Goal: Task Accomplishment & Management: Manage account settings

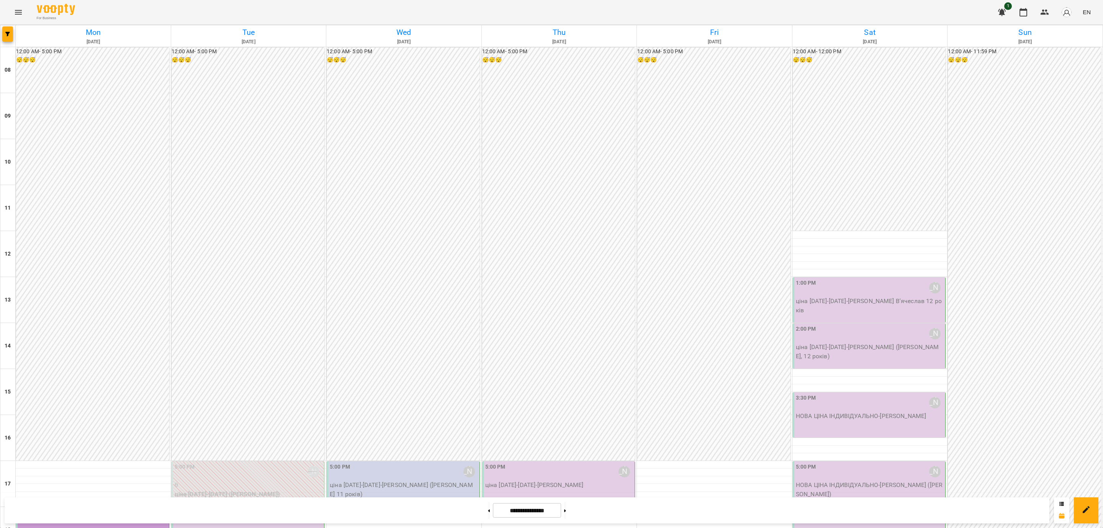
scroll to position [289, 0]
click at [269, 526] on p "НОВА ЦІНА ІНДИВІДУАЛЬНО - [PERSON_NAME] ([PERSON_NAME])" at bounding box center [249, 535] width 148 height 18
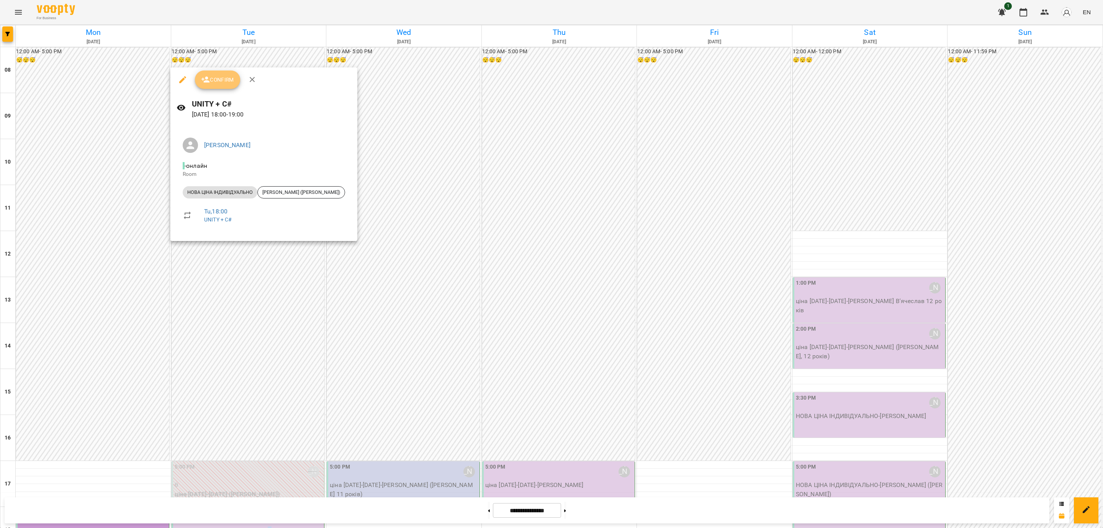
click at [225, 84] on button "Confirm" at bounding box center [217, 79] width 45 height 18
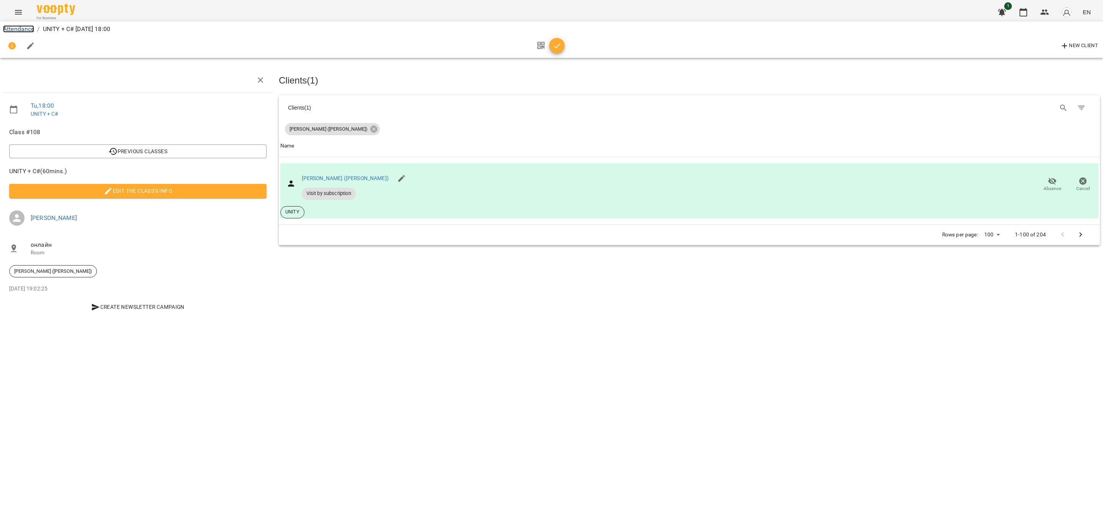
click at [17, 30] on link "Attendance" at bounding box center [18, 28] width 31 height 7
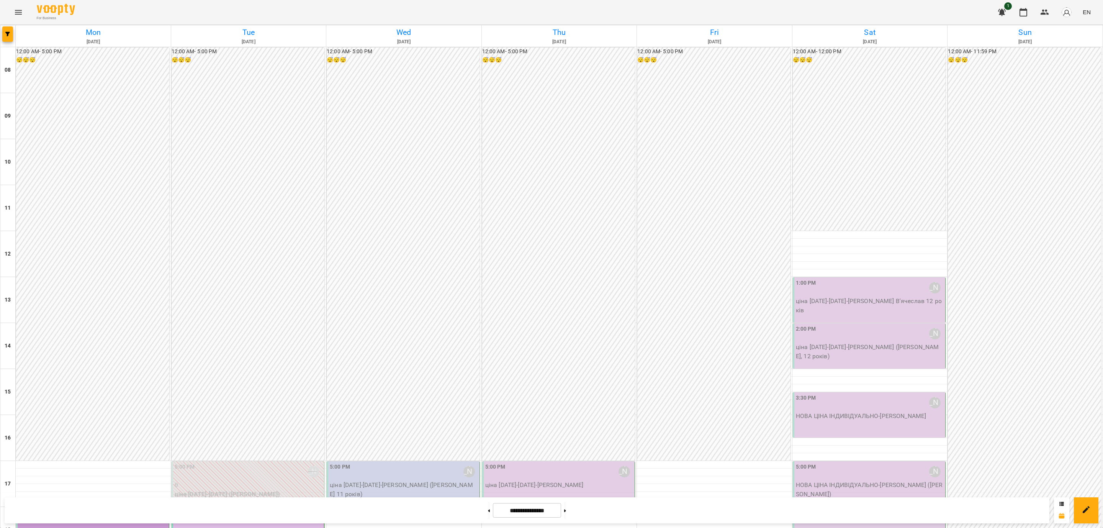
scroll to position [289, 0]
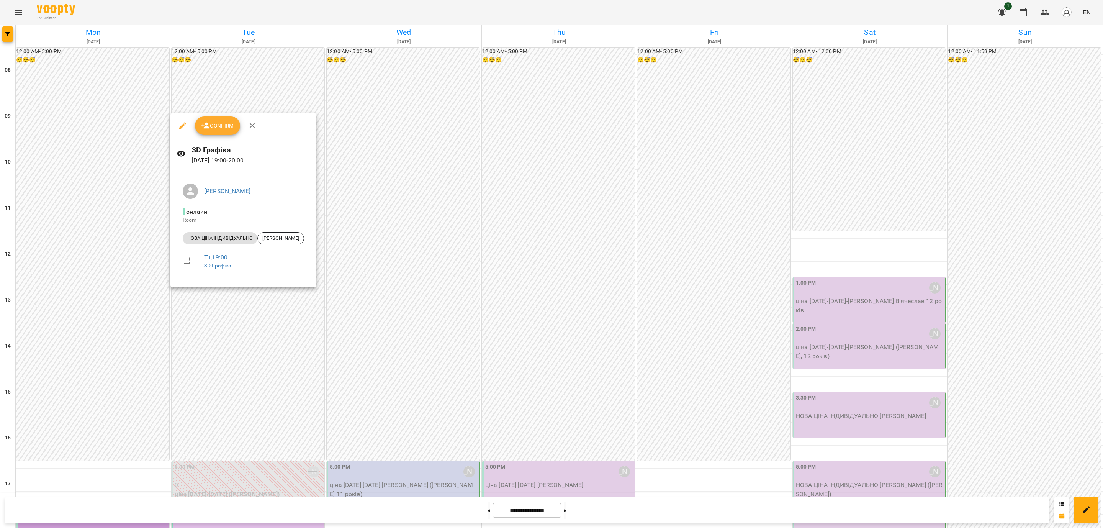
click at [285, 294] on div at bounding box center [551, 264] width 1103 height 528
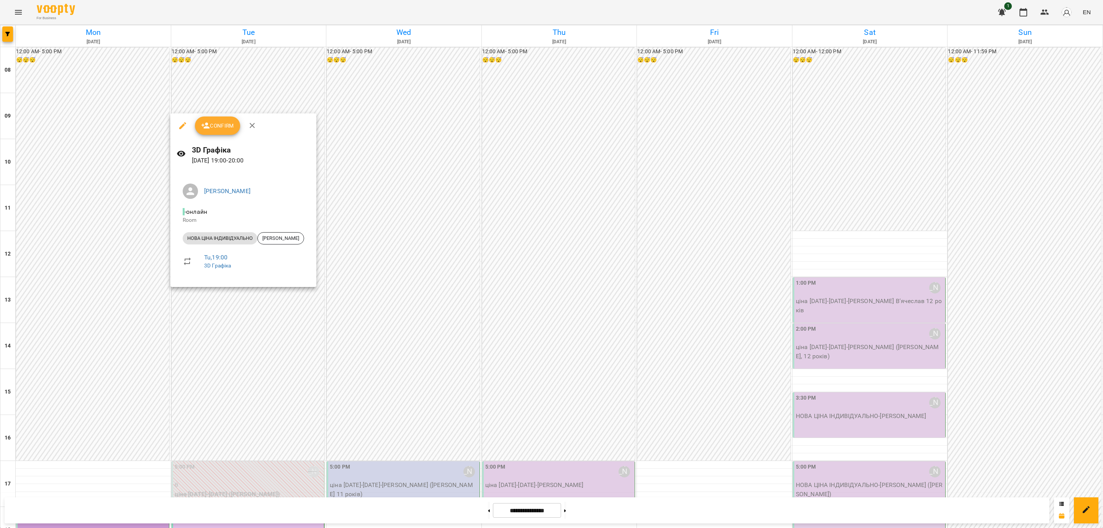
click at [283, 298] on div at bounding box center [551, 264] width 1103 height 528
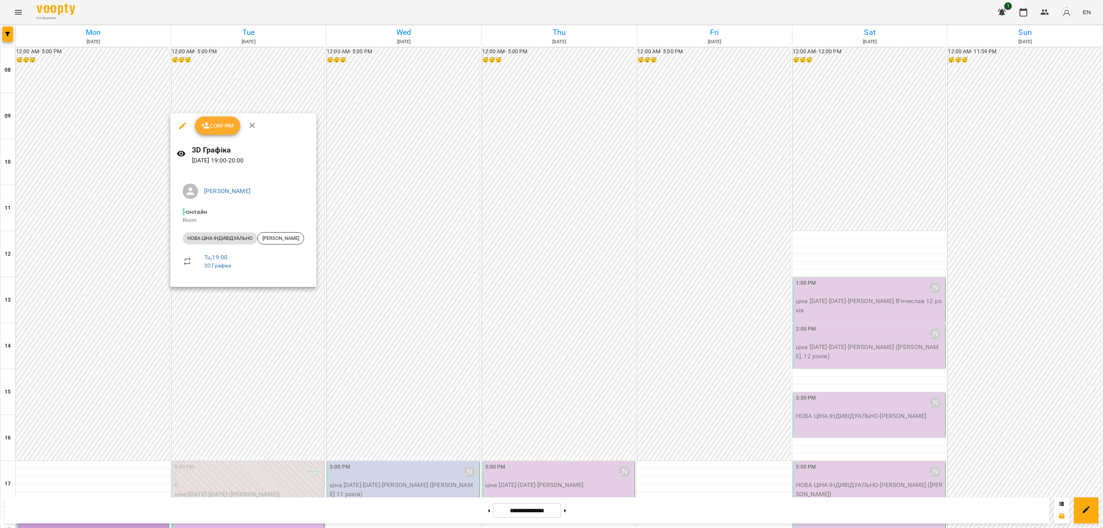
click at [283, 298] on div at bounding box center [551, 264] width 1103 height 528
